Goal: Navigation & Orientation: Find specific page/section

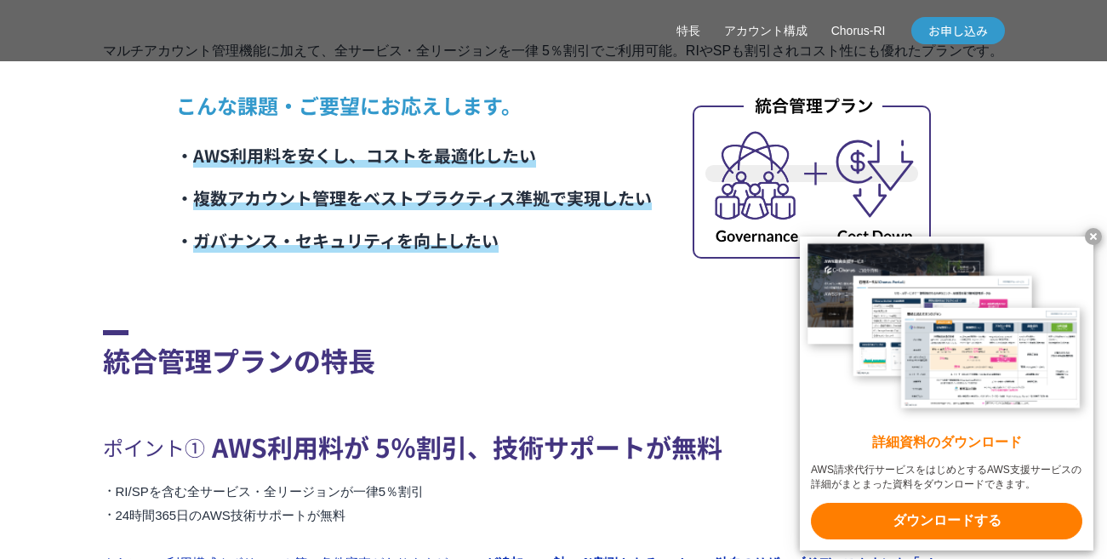
scroll to position [1286, 0]
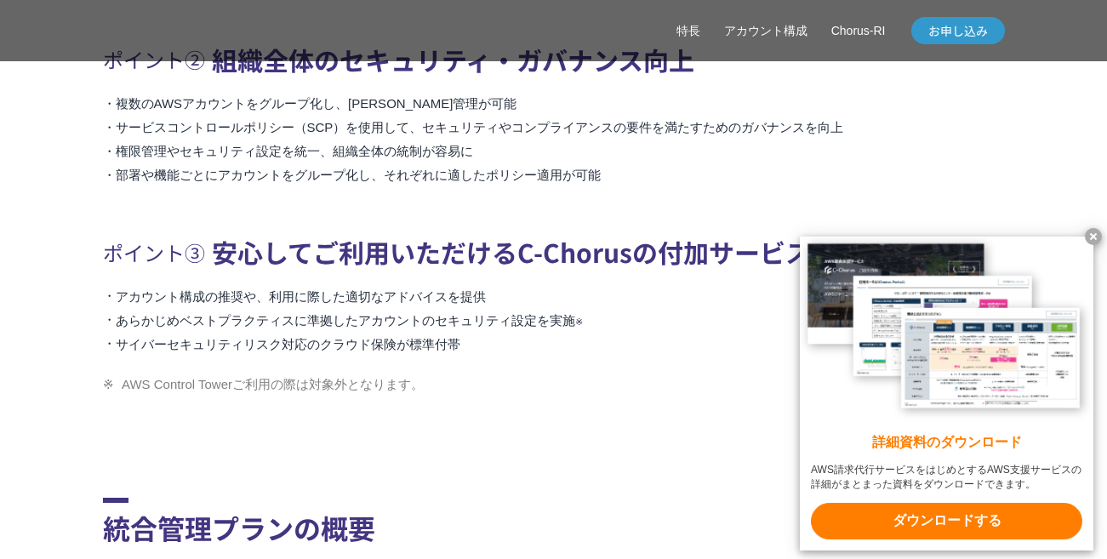
click at [1098, 232] on x-t at bounding box center [1093, 236] width 17 height 17
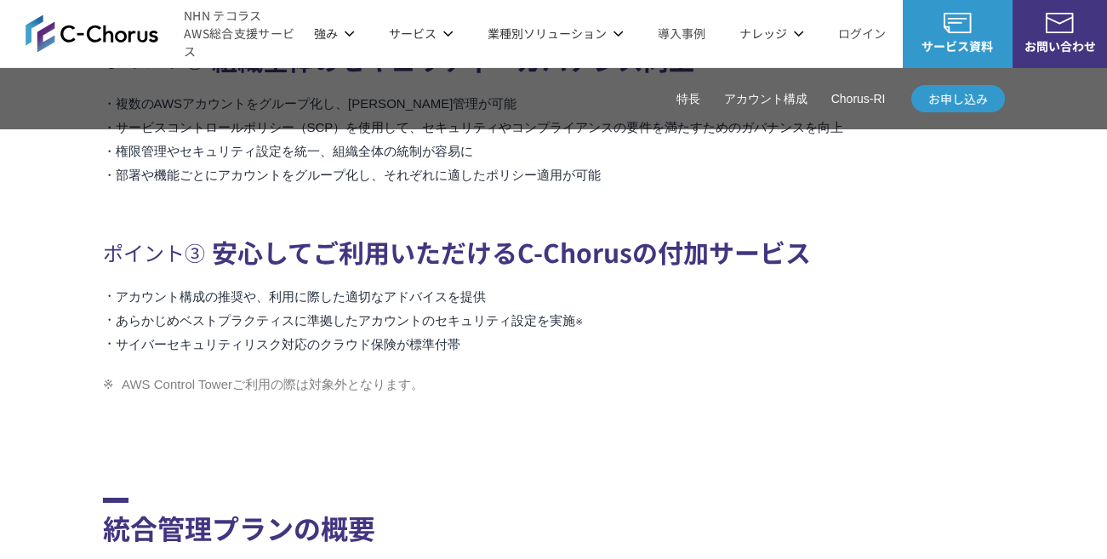
scroll to position [0, 0]
